Goal: Information Seeking & Learning: Check status

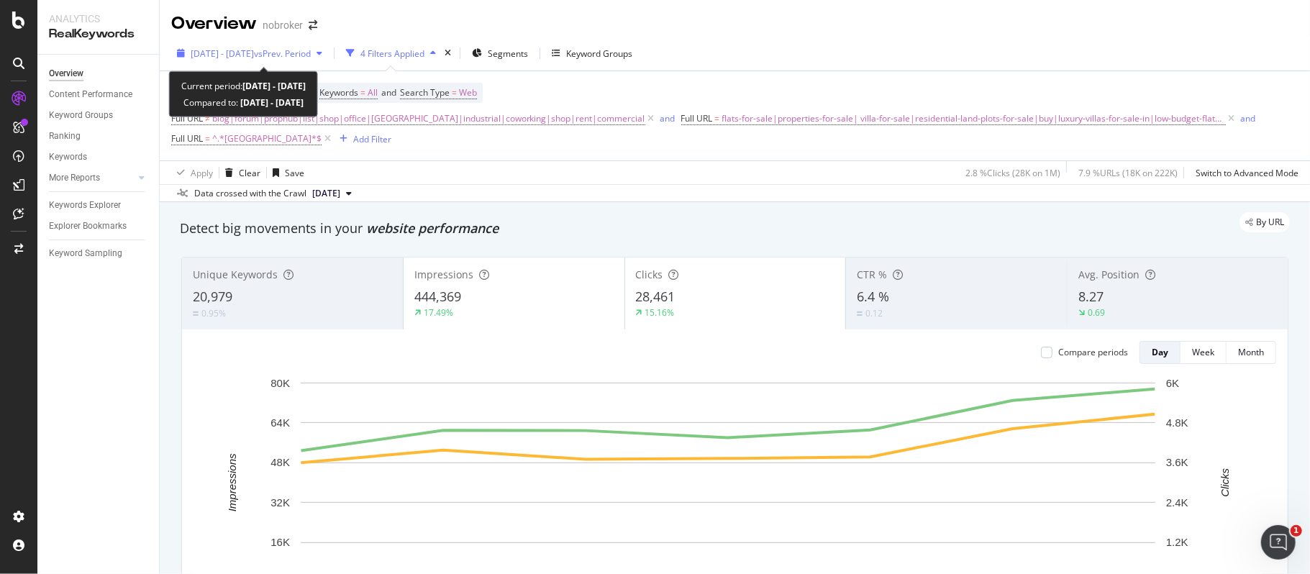
click at [254, 53] on span "[DATE] - [DATE]" at bounding box center [222, 53] width 63 height 12
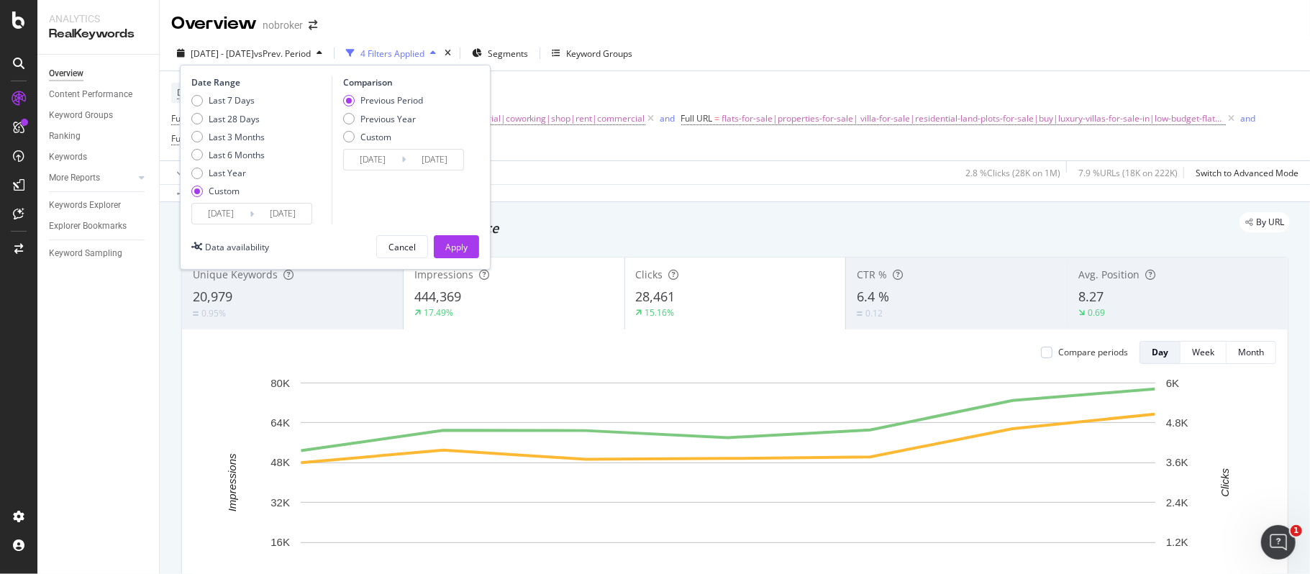
click at [231, 210] on input "[DATE]" at bounding box center [221, 214] width 58 height 20
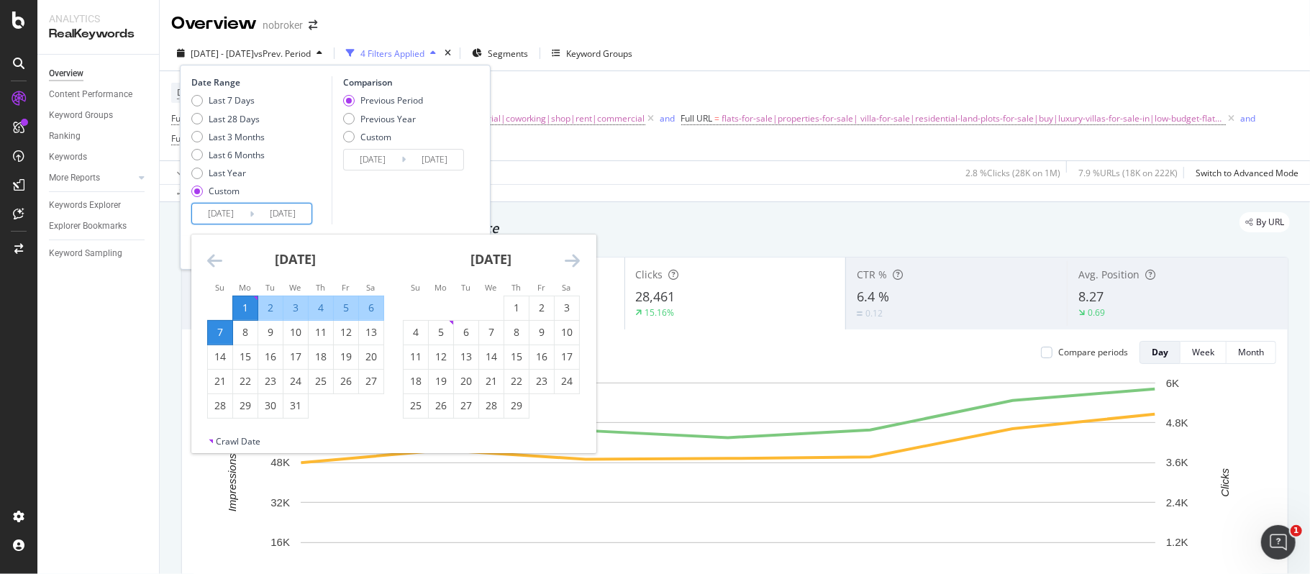
click at [573, 257] on icon "Move forward to switch to the next month." at bounding box center [572, 260] width 15 height 17
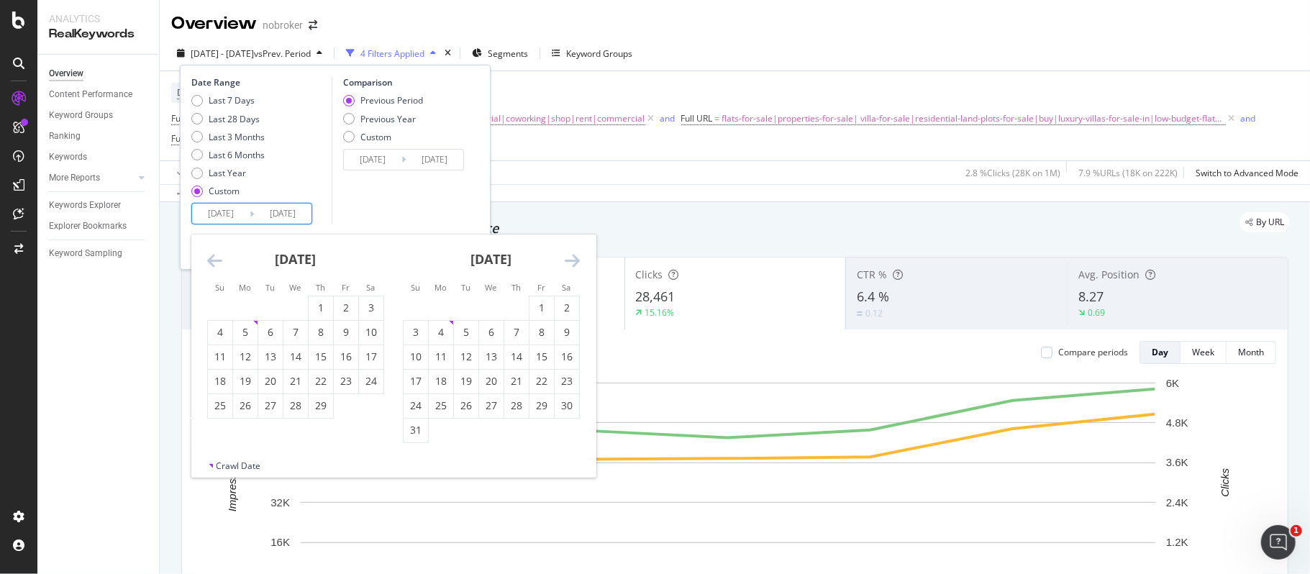
click at [573, 257] on icon "Move forward to switch to the next month." at bounding box center [572, 260] width 15 height 17
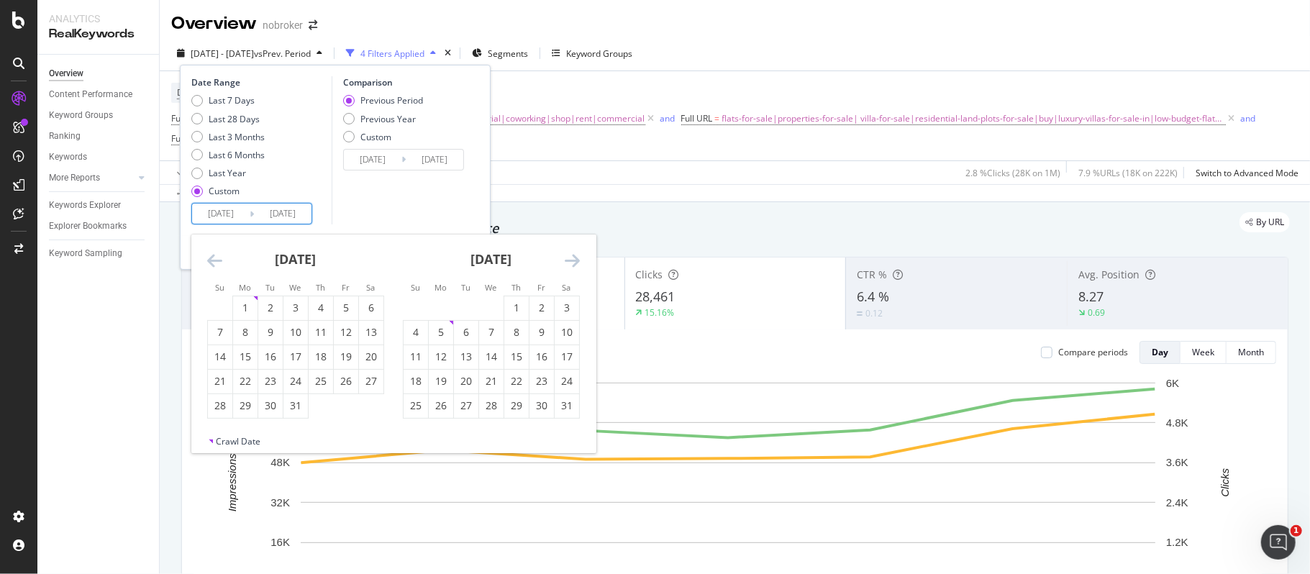
click at [573, 257] on icon "Move forward to switch to the next month." at bounding box center [572, 260] width 15 height 17
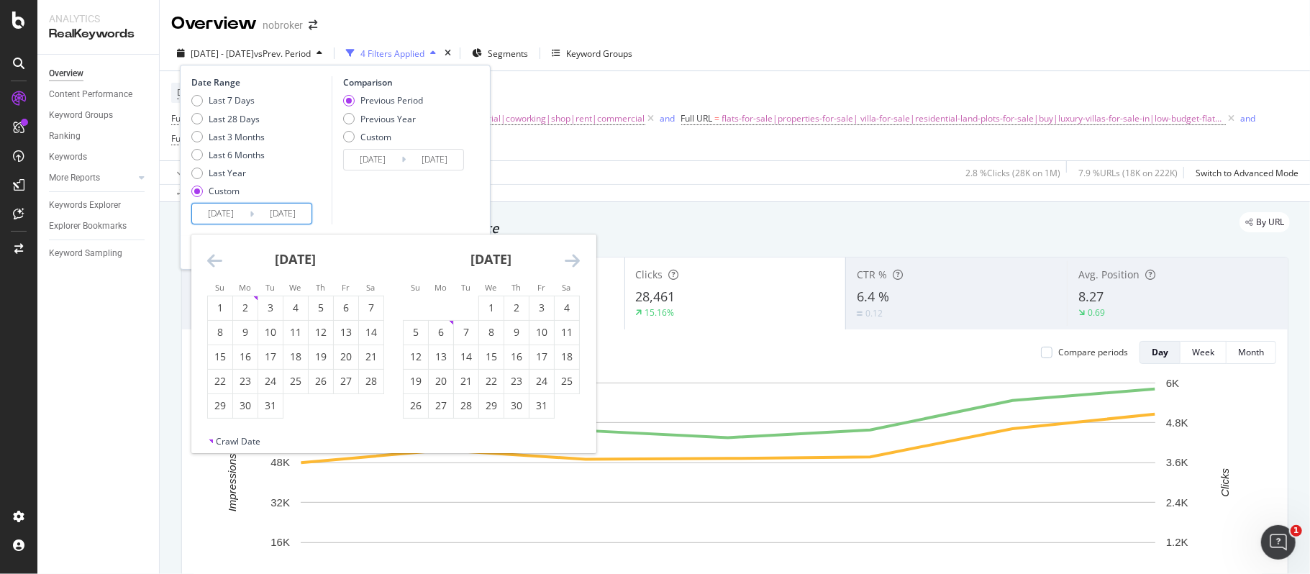
click at [573, 257] on icon "Move forward to switch to the next month." at bounding box center [572, 260] width 15 height 17
click at [575, 257] on icon "Move forward to switch to the next month." at bounding box center [572, 260] width 15 height 17
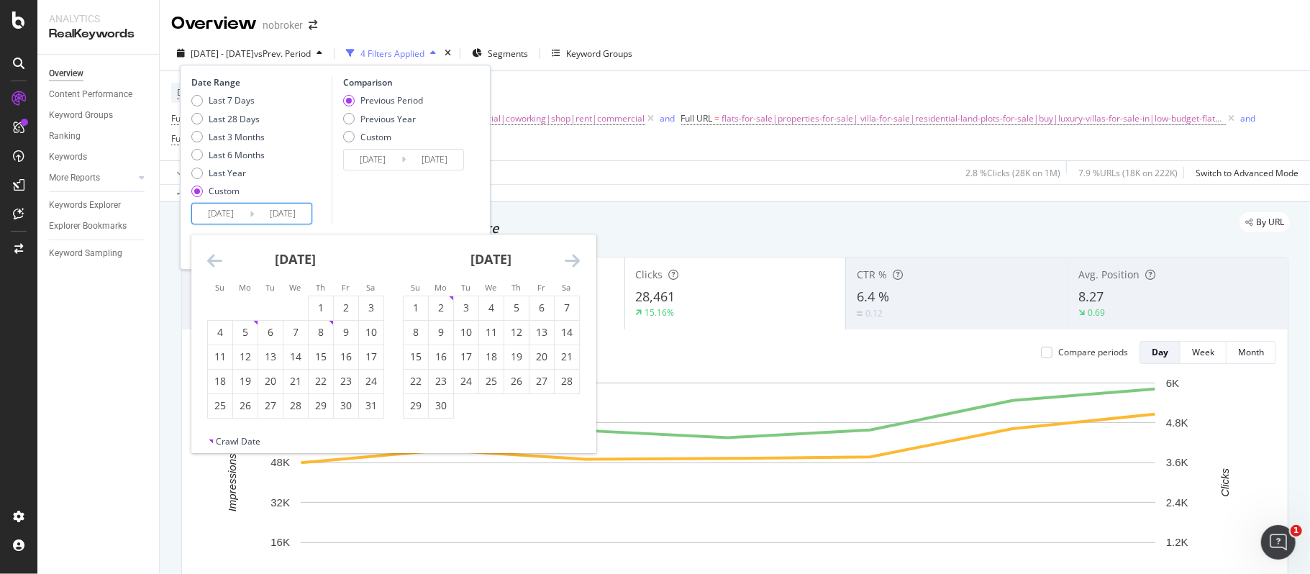
click at [575, 257] on icon "Move forward to switch to the next month." at bounding box center [572, 260] width 15 height 17
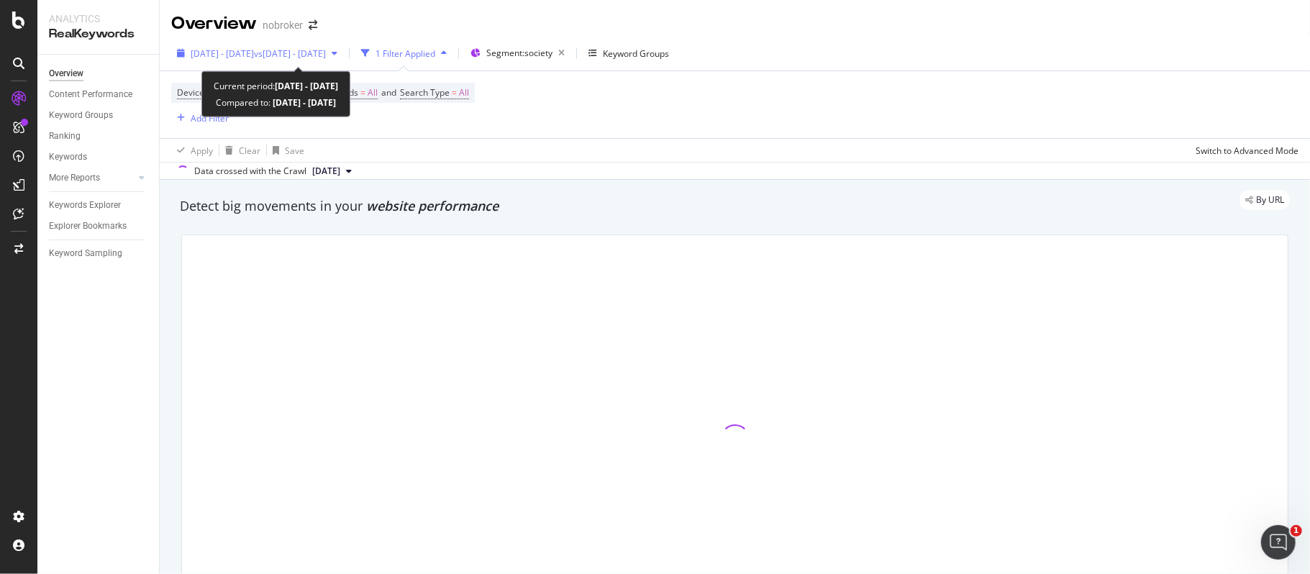
click at [254, 52] on span "2025 Aug. 1st - Aug. 30th" at bounding box center [222, 53] width 63 height 12
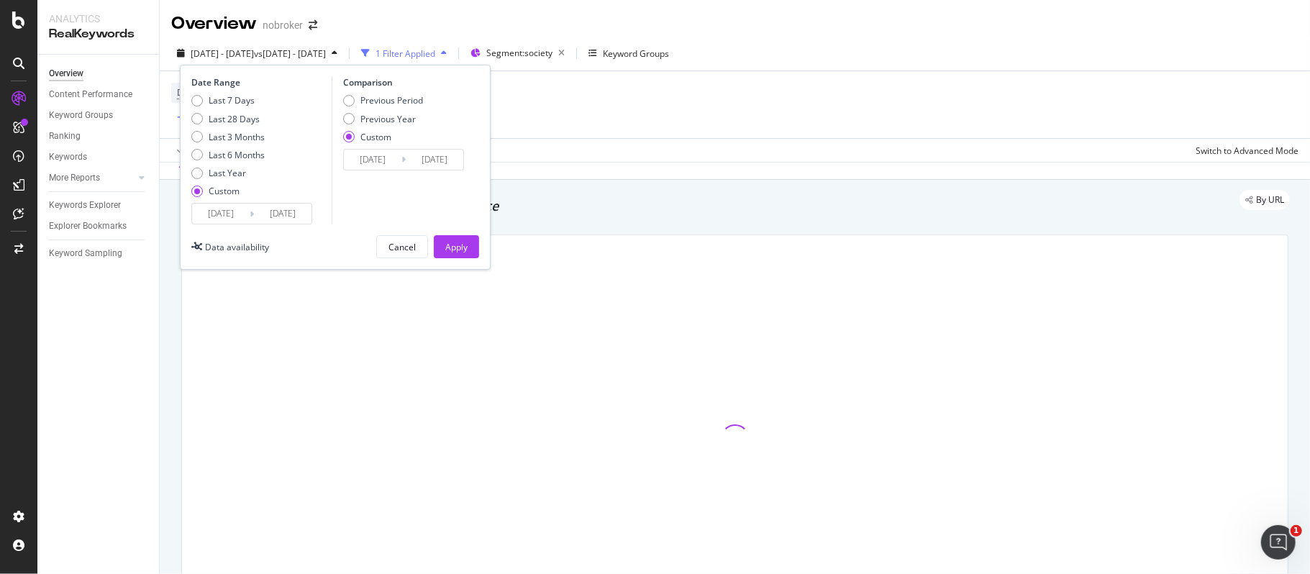
click at [231, 210] on input "2025/08/01" at bounding box center [221, 214] width 58 height 20
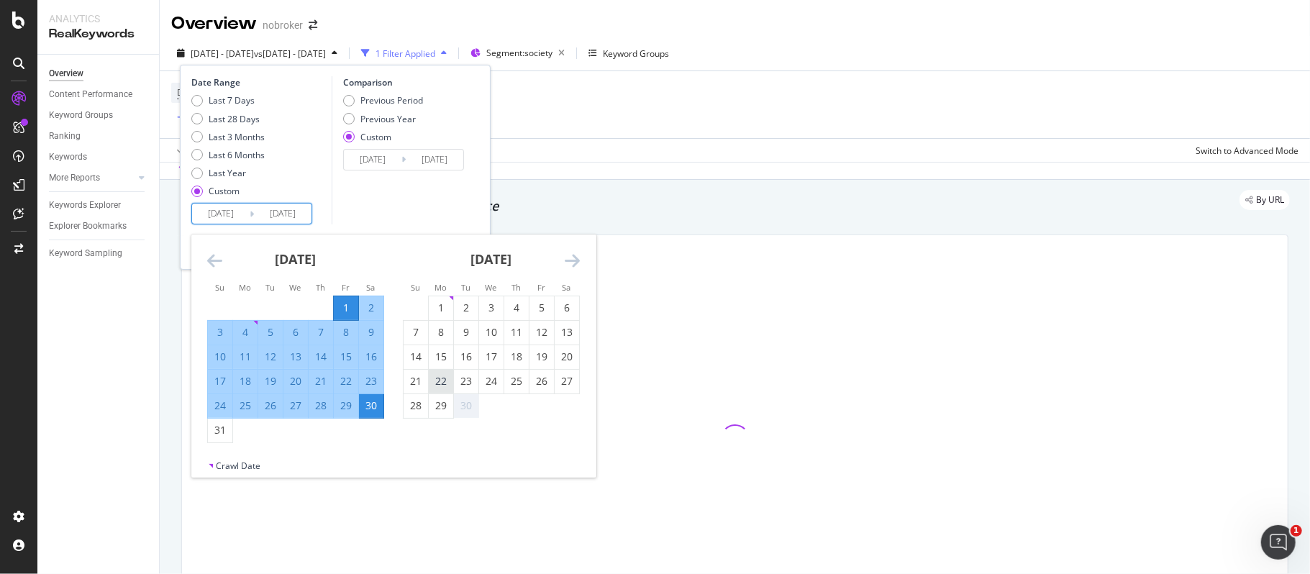
click at [441, 375] on div "22" at bounding box center [441, 381] width 24 height 14
type input "2025/09/22"
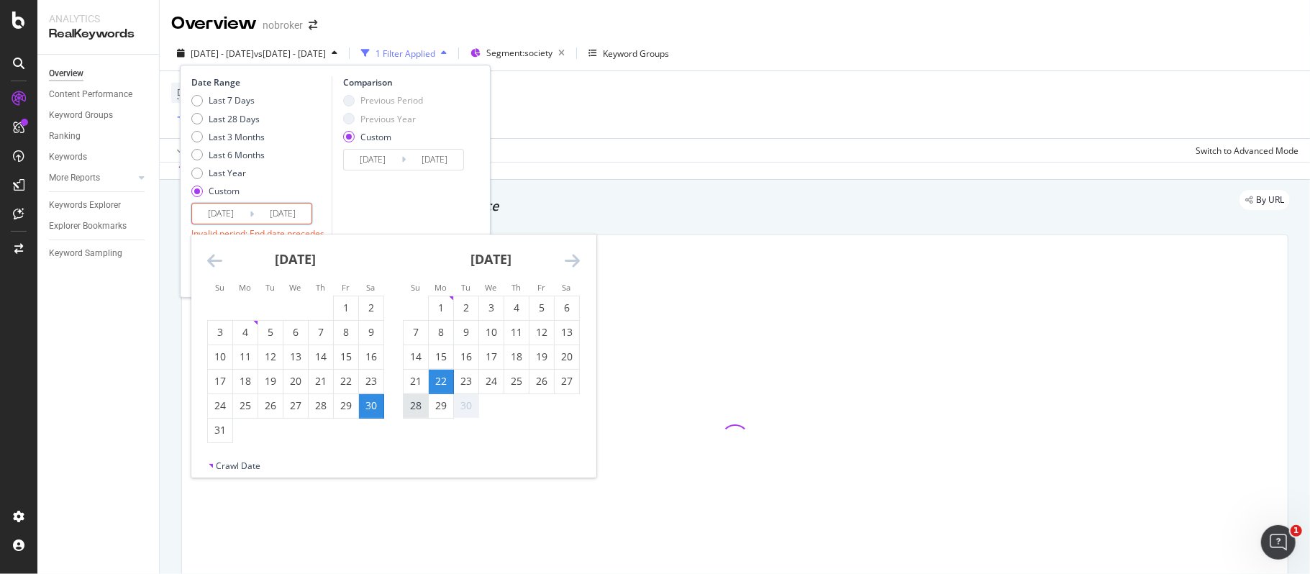
click at [417, 407] on div "28" at bounding box center [415, 405] width 24 height 14
type input "2025/09/28"
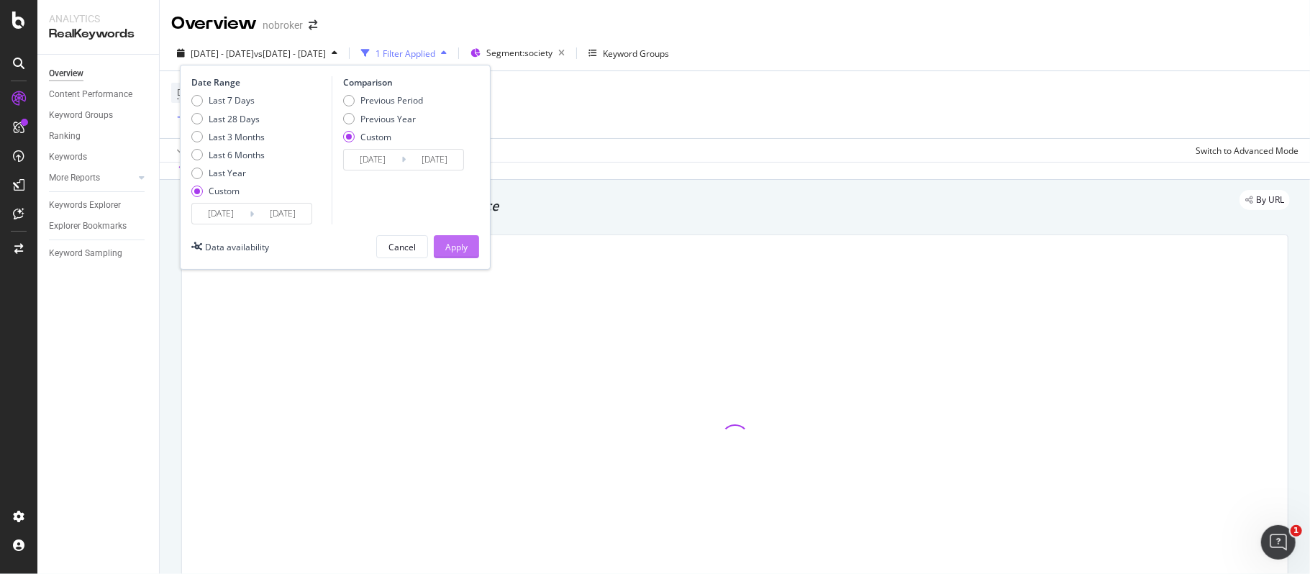
click at [444, 243] on button "Apply" at bounding box center [456, 246] width 45 height 23
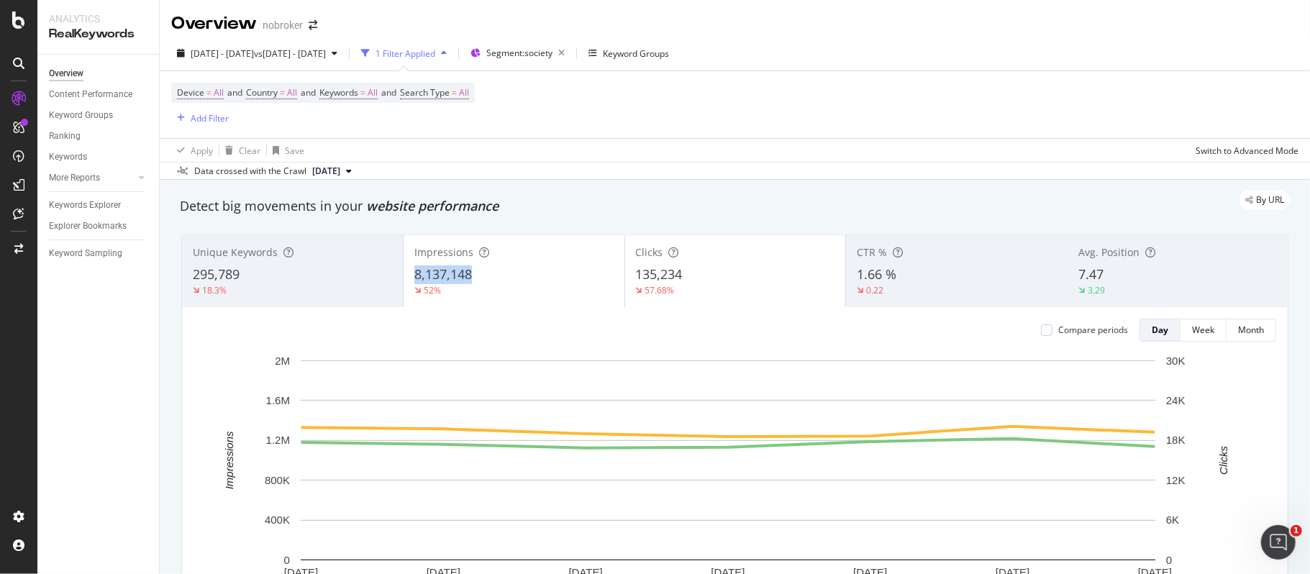
copy span "8,137,148"
drag, startPoint x: 485, startPoint y: 275, endPoint x: 401, endPoint y: 280, distance: 83.6
click at [403, 280] on div "Impressions 8,137,148 52%" at bounding box center [513, 271] width 221 height 65
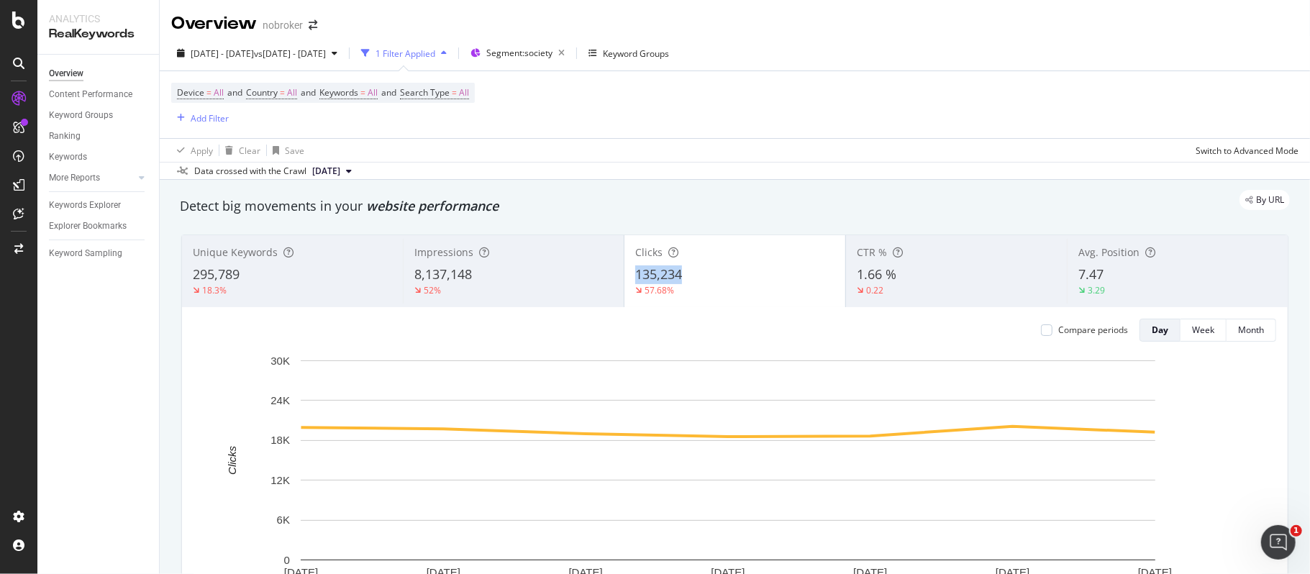
copy span "135,234"
drag, startPoint x: 682, startPoint y: 277, endPoint x: 631, endPoint y: 277, distance: 50.3
click at [635, 277] on div "135,234" at bounding box center [734, 274] width 199 height 19
click at [669, 52] on div "Keyword Groups" at bounding box center [636, 53] width 66 height 12
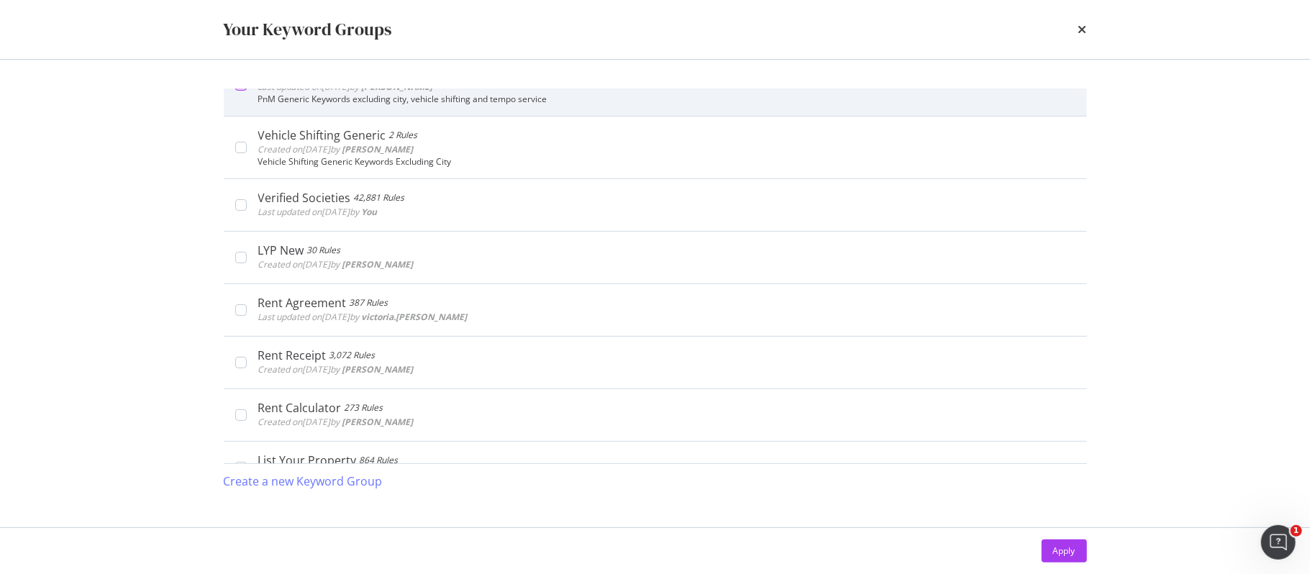
scroll to position [288, 0]
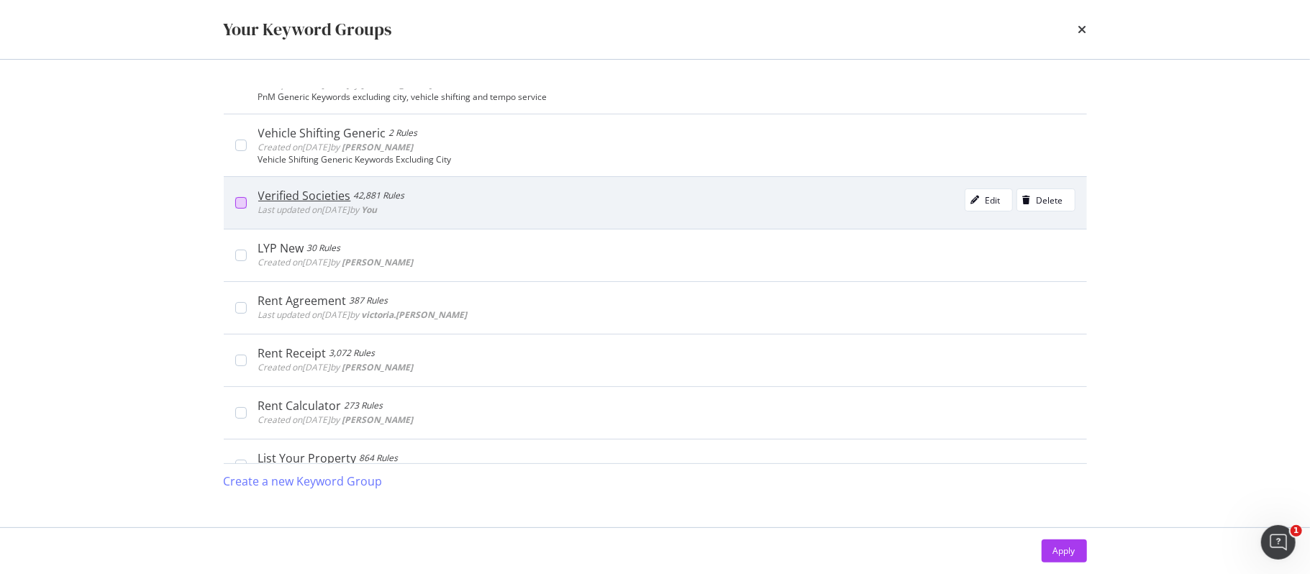
click at [239, 203] on div "modal" at bounding box center [241, 203] width 12 height 12
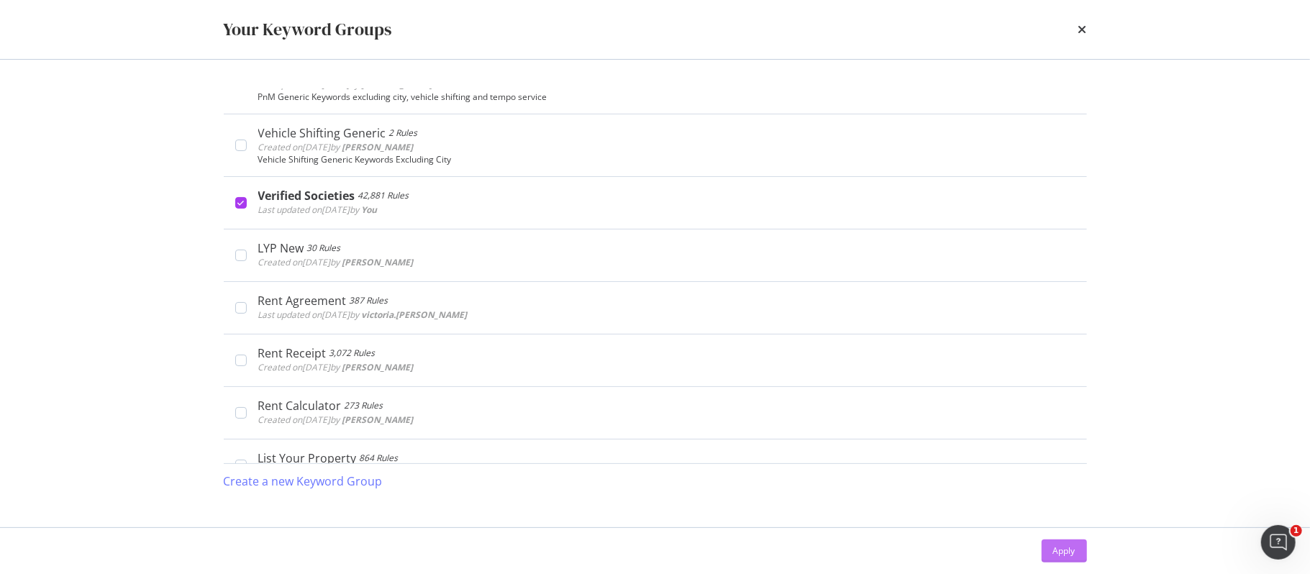
click at [1065, 547] on div "Apply" at bounding box center [1064, 550] width 22 height 12
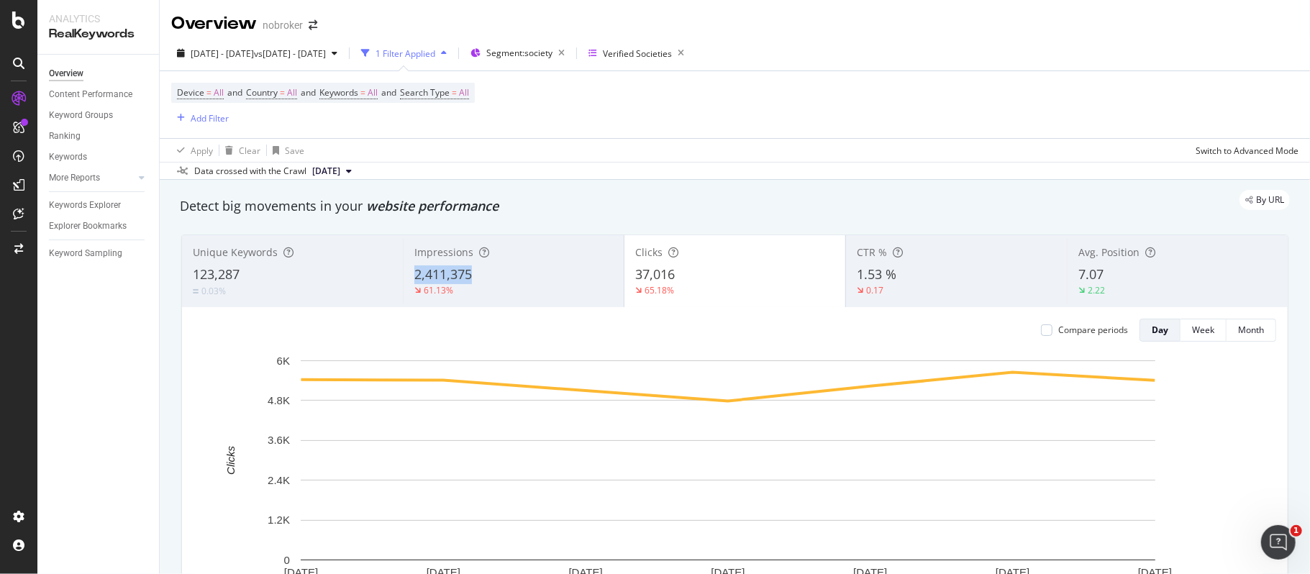
copy span "2,411,375"
copy span "37,016"
drag, startPoint x: 675, startPoint y: 277, endPoint x: 626, endPoint y: 276, distance: 48.9
click at [626, 276] on div "Clicks 37,016 65.18%" at bounding box center [734, 271] width 221 height 65
copy span "1.53 %"
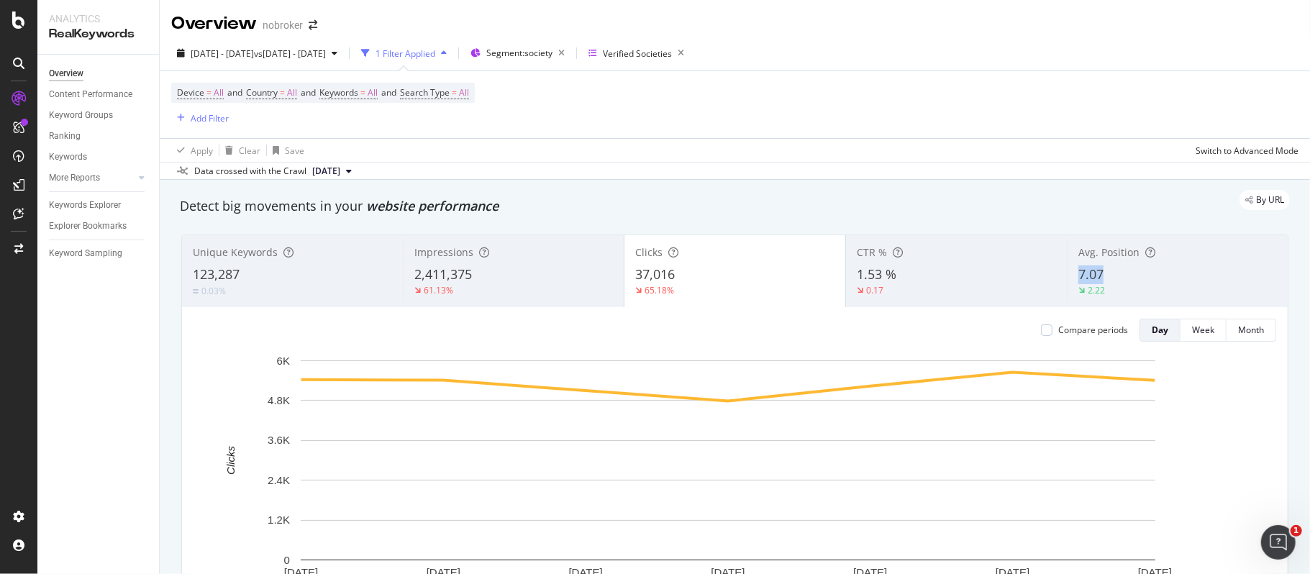
copy span "7.07"
drag, startPoint x: 1100, startPoint y: 271, endPoint x: 1065, endPoint y: 272, distance: 35.2
click at [1067, 272] on div "Avg. Position 7.07 2.22" at bounding box center [1177, 271] width 221 height 65
